Goal: Task Accomplishment & Management: Complete application form

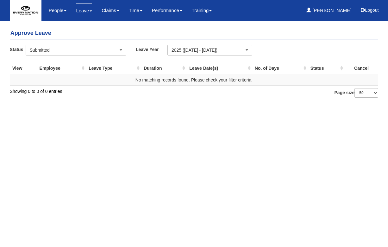
select select "50"
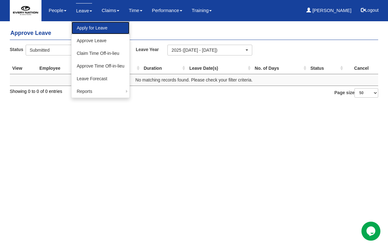
click at [85, 28] on link "Apply for Leave" at bounding box center [101, 28] width 58 height 13
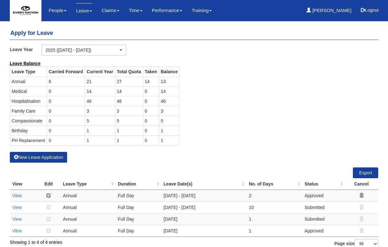
select select "50"
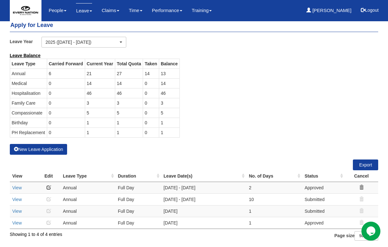
scroll to position [20, 0]
click at [361, 187] on icon at bounding box center [361, 187] width 4 height 4
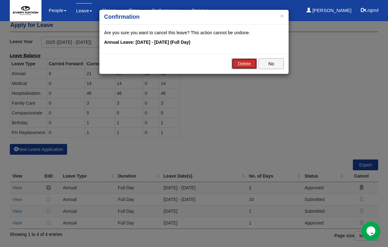
click at [242, 62] on link "Delete" at bounding box center [244, 63] width 25 height 11
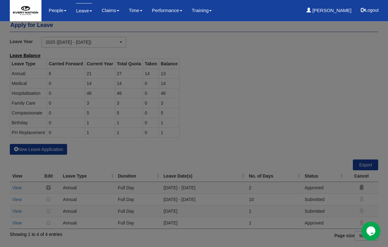
scroll to position [8, 0]
select select "50"
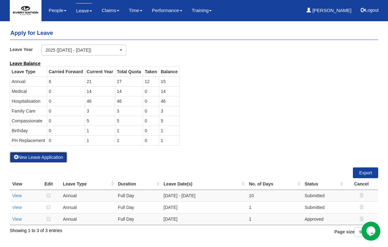
click at [40, 160] on button "New Leave Application" at bounding box center [39, 157] width 58 height 11
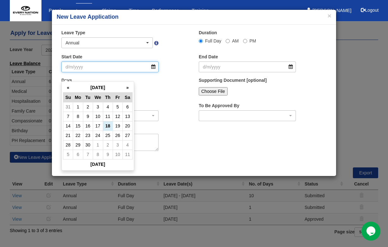
click at [153, 67] on input "Start Date" at bounding box center [109, 66] width 97 height 11
click at [116, 130] on td "26" at bounding box center [118, 134] width 10 height 9
type input "[DATE]"
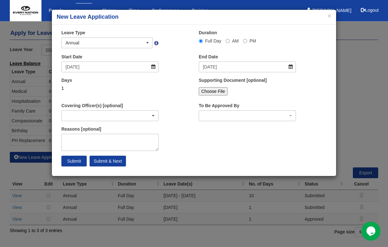
select select
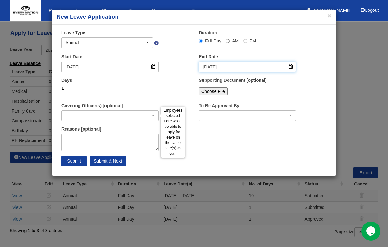
click at [292, 67] on input "[DATE]" at bounding box center [247, 66] width 97 height 11
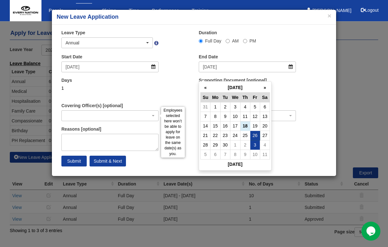
click at [257, 140] on td "3" at bounding box center [255, 144] width 10 height 9
type input "[DATE]"
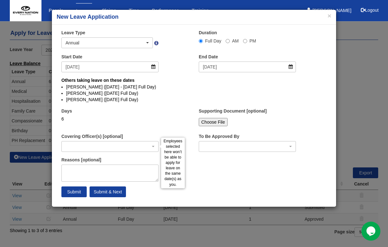
select select
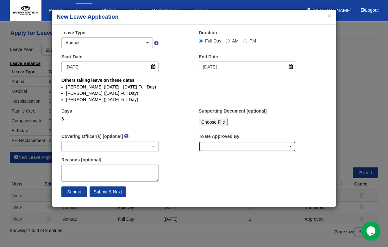
click at [291, 148] on div "button" at bounding box center [247, 146] width 97 height 10
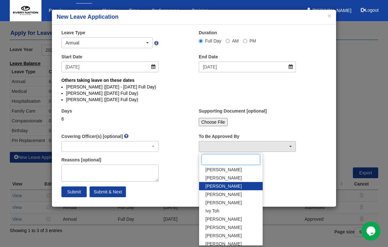
scroll to position [10, 0]
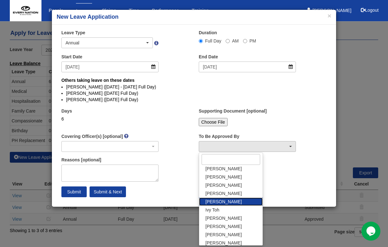
click at [225, 199] on link "[PERSON_NAME]" at bounding box center [231, 201] width 64 height 8
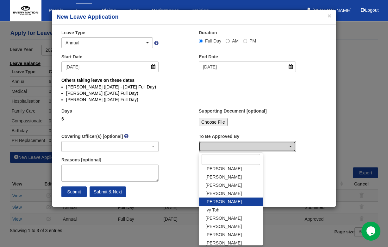
select select "f50d47f7-3aaa-4fa5-8738-f8591f1dc178"
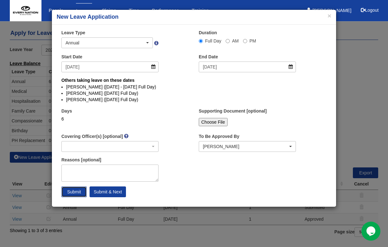
click at [73, 193] on input "Submit" at bounding box center [73, 191] width 25 height 11
select select
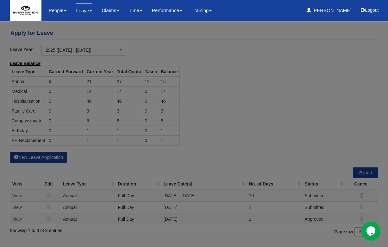
select select "50"
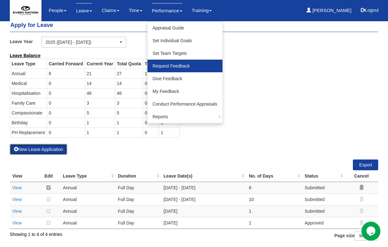
scroll to position [20, 0]
